Goal: Information Seeking & Learning: Learn about a topic

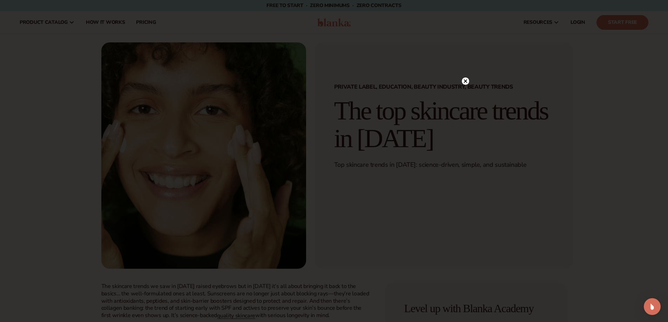
scroll to position [105, 0]
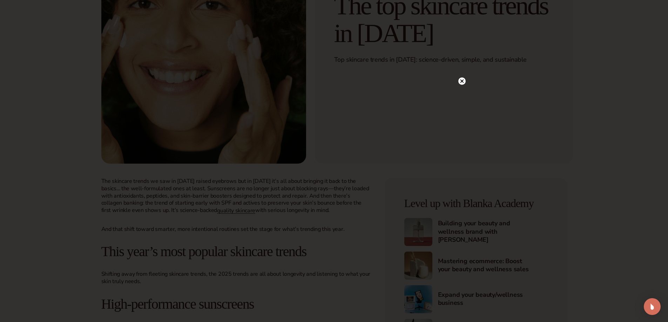
click at [460, 80] on circle at bounding box center [462, 81] width 7 height 7
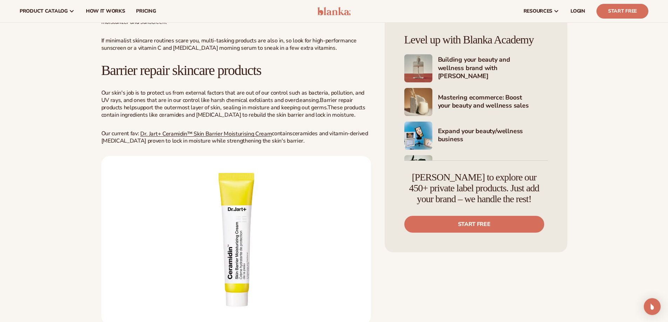
scroll to position [632, 0]
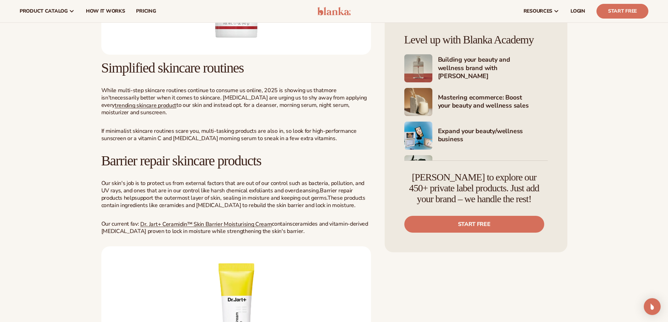
click at [334, 8] on img at bounding box center [334, 11] width 33 height 8
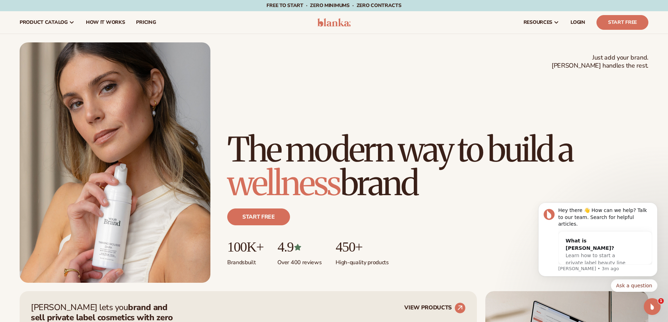
click at [522, 143] on h1 "The modern way to build a wellness brand" at bounding box center [437, 166] width 421 height 67
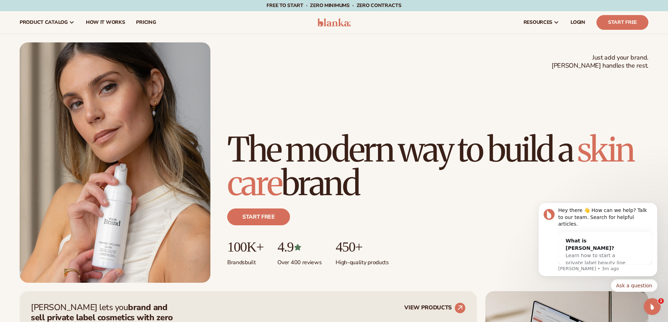
click at [472, 134] on h1 "The modern way to build a [MEDICAL_DATA] brand" at bounding box center [437, 166] width 421 height 67
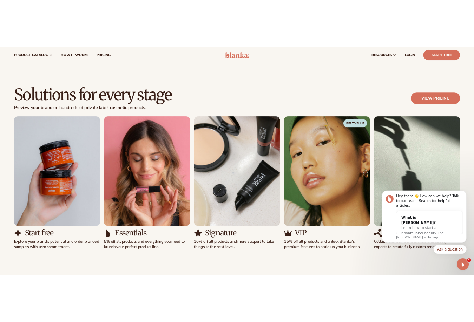
scroll to position [561, 0]
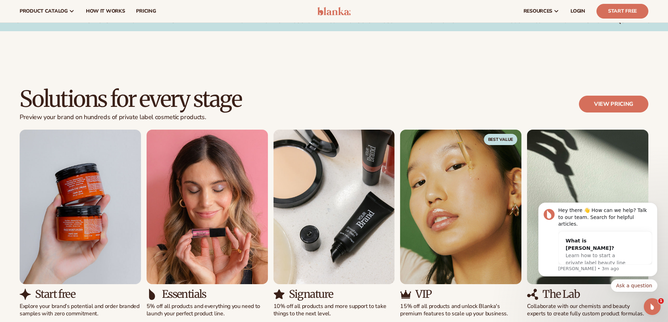
click at [161, 99] on h2 "Solutions for every stage" at bounding box center [131, 99] width 222 height 24
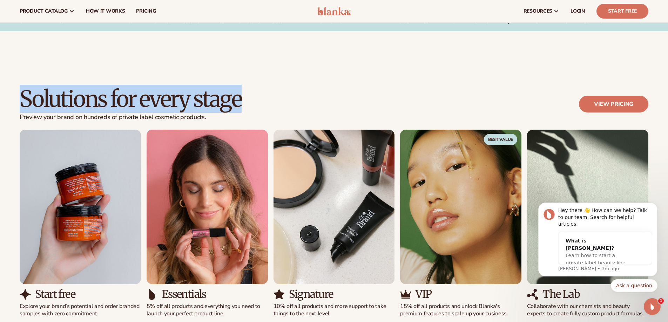
drag, startPoint x: 222, startPoint y: 102, endPoint x: 22, endPoint y: 100, distance: 199.3
click at [22, 100] on h2 "Solutions for every stage" at bounding box center [131, 99] width 222 height 24
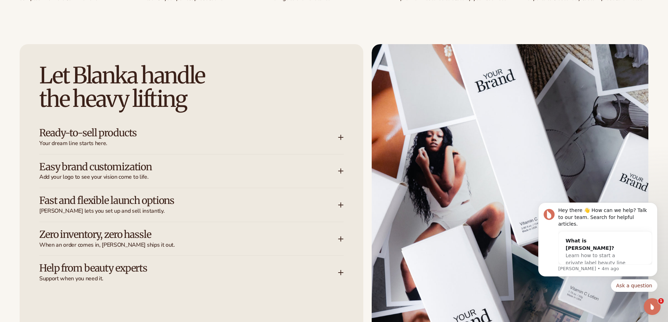
scroll to position [912, 0]
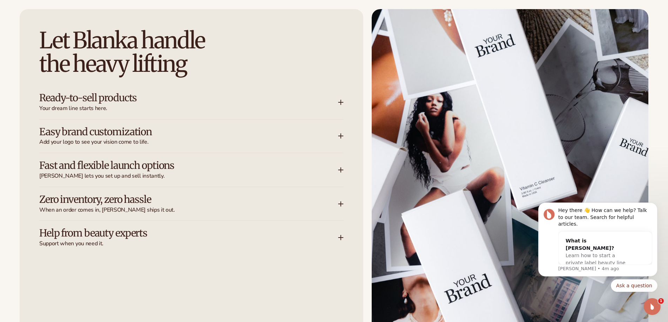
click at [107, 110] on span "Your dream line starts here." at bounding box center [188, 108] width 299 height 7
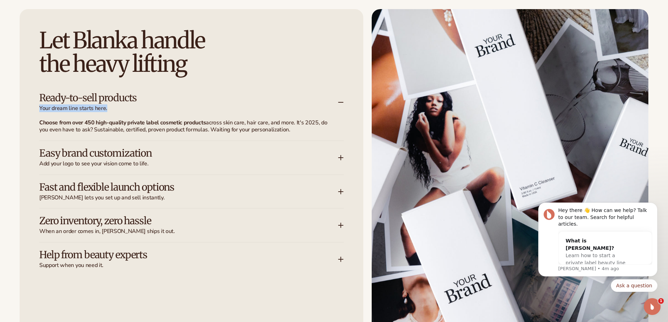
drag, startPoint x: 108, startPoint y: 108, endPoint x: 36, endPoint y: 106, distance: 72.3
click at [36, 106] on div "Let [PERSON_NAME] handle the heavy lifting Ready-to-sell products Your dream li…" at bounding box center [192, 183] width 344 height 348
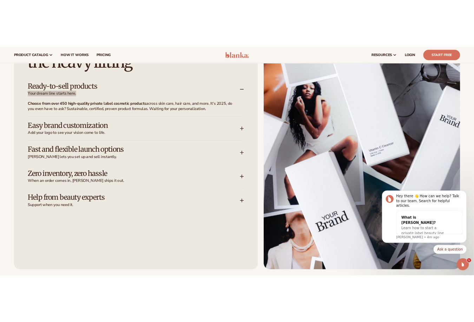
scroll to position [870, 0]
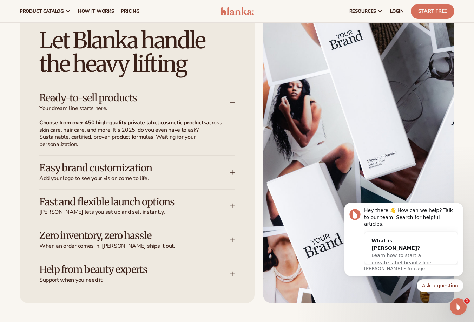
click at [55, 132] on p "Choose from over 450 high-quality private label cosmetic products across [MEDIC…" at bounding box center [132, 133] width 187 height 29
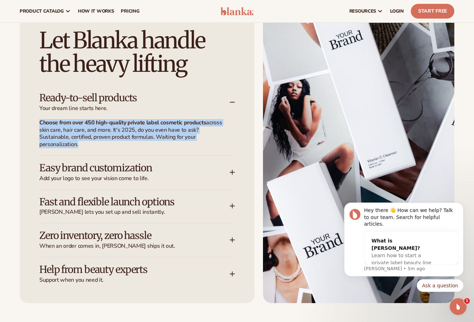
drag, startPoint x: 76, startPoint y: 144, endPoint x: 36, endPoint y: 124, distance: 44.7
click at [36, 124] on div "Let [PERSON_NAME] handle the heavy lifting Ready-to-sell products Your dream li…" at bounding box center [137, 156] width 235 height 295
